Goal: Use online tool/utility: Utilize a website feature to perform a specific function

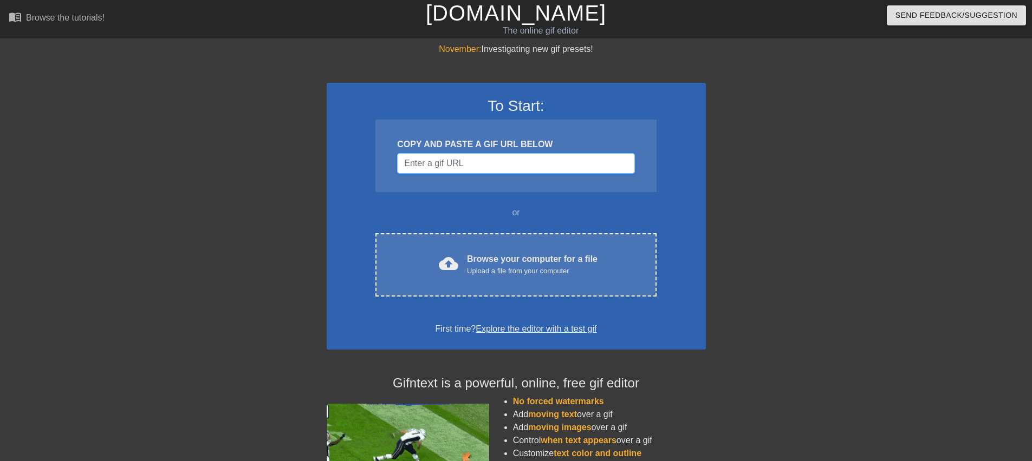
click at [460, 165] on input "Username" at bounding box center [515, 163] width 237 height 21
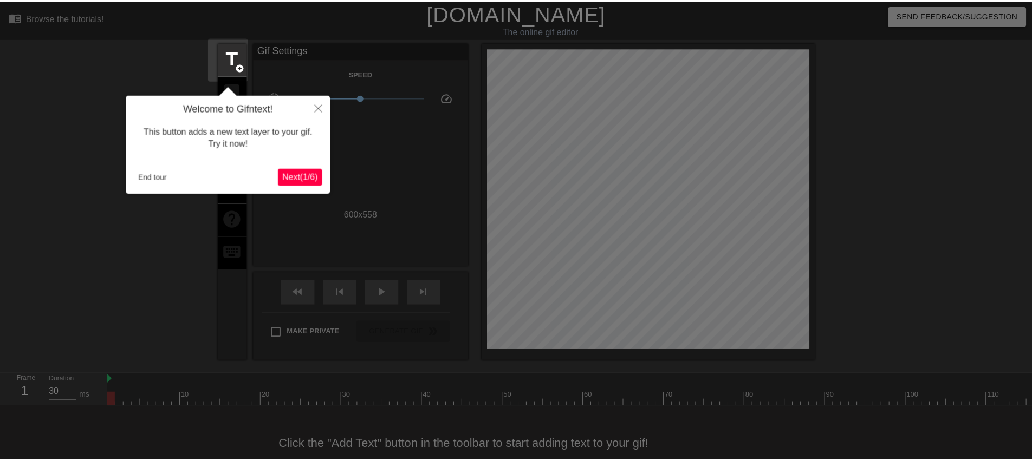
scroll to position [27, 0]
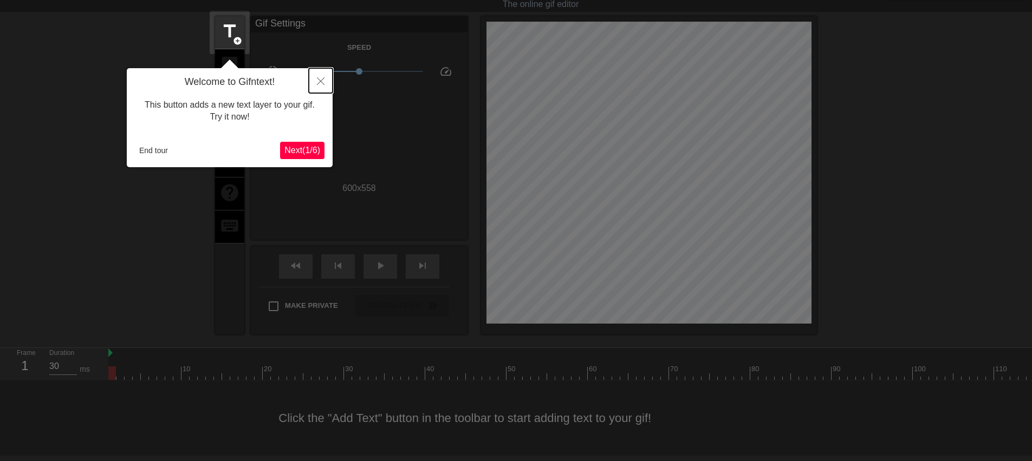
click at [322, 81] on icon "Close" at bounding box center [321, 81] width 8 height 8
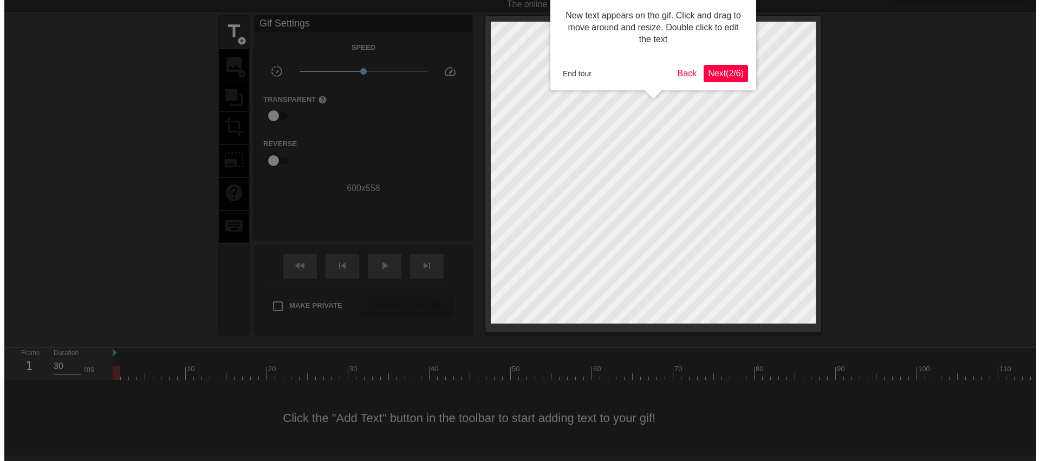
scroll to position [0, 0]
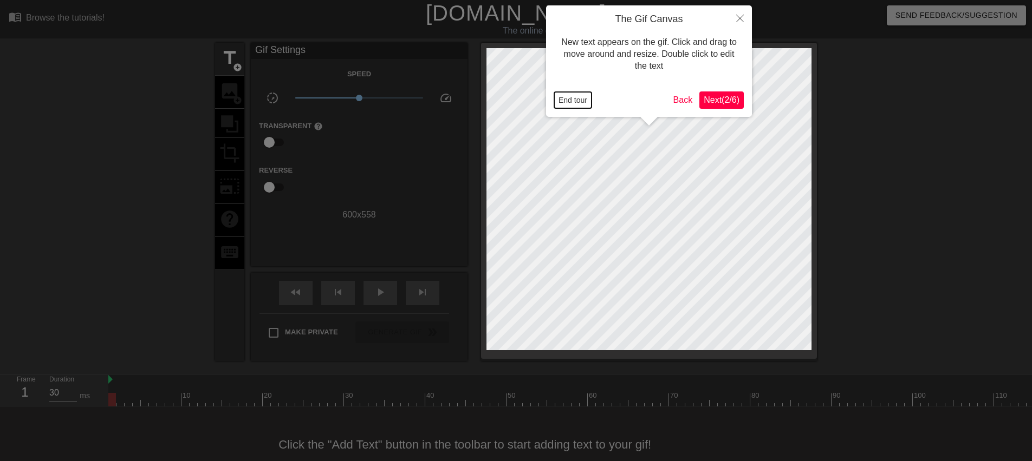
click at [578, 100] on button "End tour" at bounding box center [572, 100] width 37 height 16
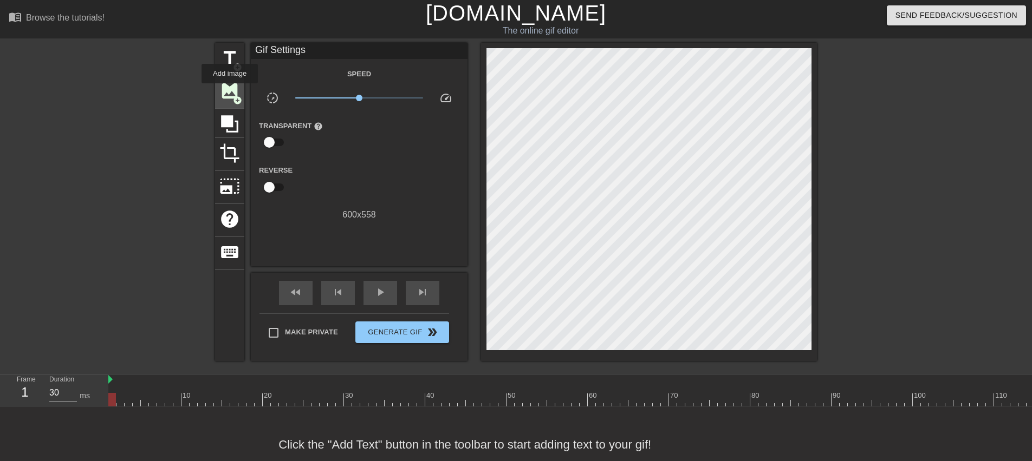
click at [230, 91] on span "image" at bounding box center [229, 91] width 21 height 21
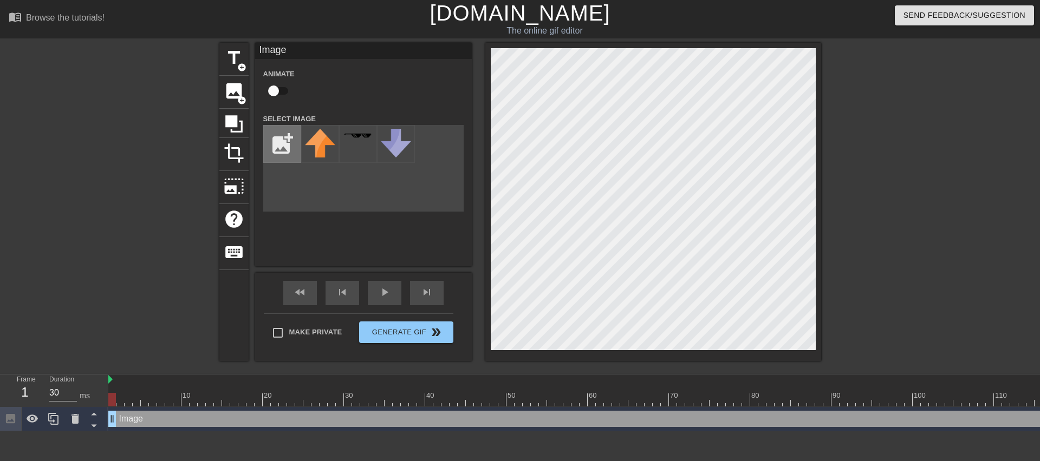
click at [280, 146] on input "file" at bounding box center [282, 144] width 37 height 37
click at [283, 146] on input "file" at bounding box center [282, 144] width 37 height 37
type input "C:\fakepath\raccoon-on-white.jpg"
click at [323, 144] on img at bounding box center [320, 144] width 30 height 30
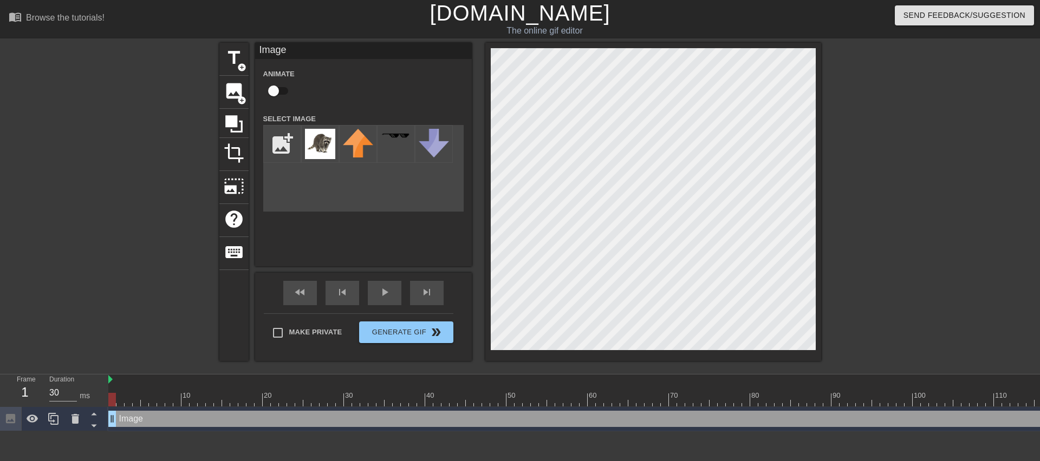
click at [827, 224] on div "title add_circle image add_circle crop photo_size_select_large help keyboard Im…" at bounding box center [520, 205] width 1040 height 325
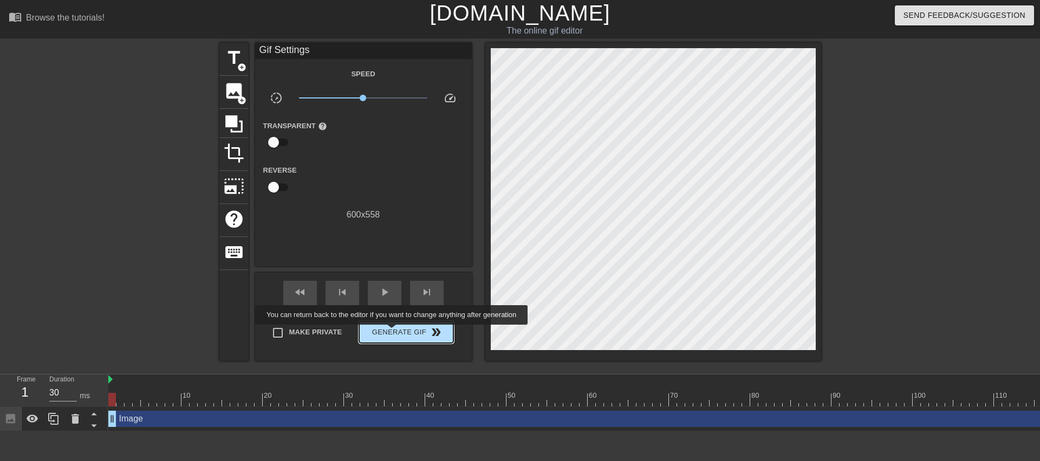
click at [393, 332] on span "Generate Gif double_arrow" at bounding box center [405, 332] width 85 height 13
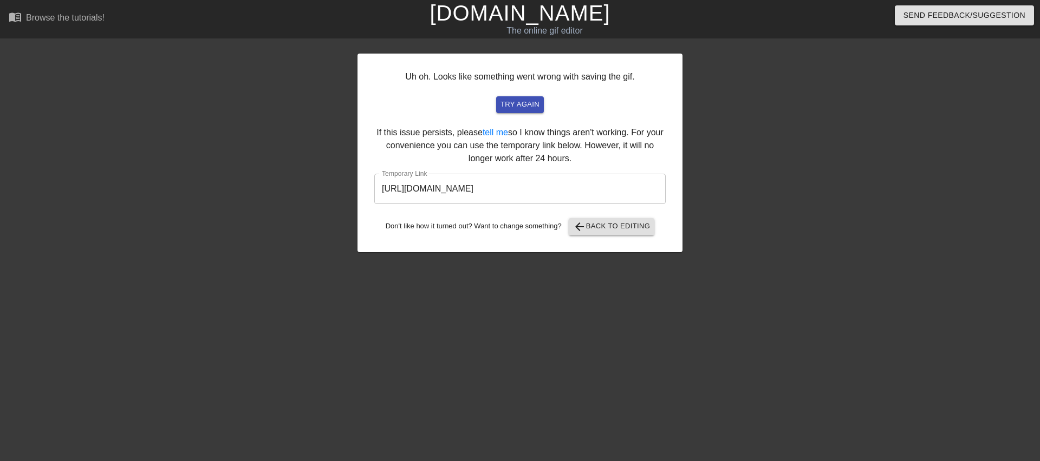
click at [530, 189] on input "[URL][DOMAIN_NAME]" at bounding box center [519, 189] width 291 height 30
